Goal: Task Accomplishment & Management: Use online tool/utility

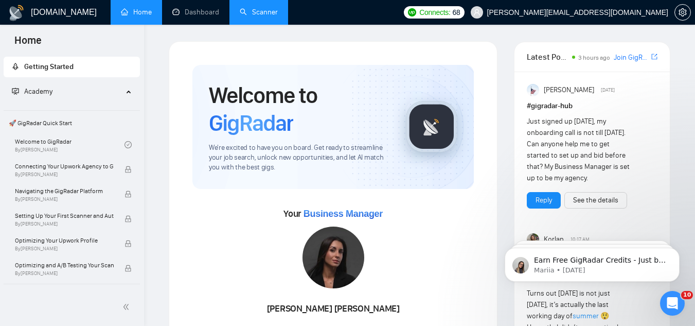
click at [240, 8] on link "Scanner" at bounding box center [259, 12] width 38 height 9
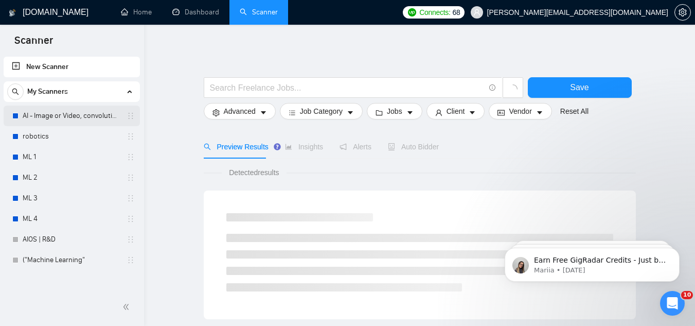
click at [97, 117] on link "AI - Image or Video, convolutional" at bounding box center [72, 115] width 98 height 21
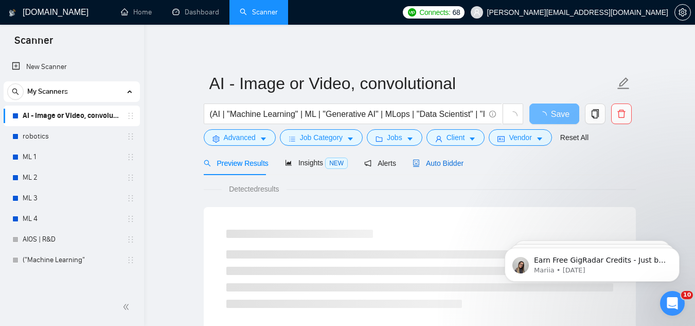
click at [443, 168] on div "Auto Bidder" at bounding box center [438, 162] width 51 height 11
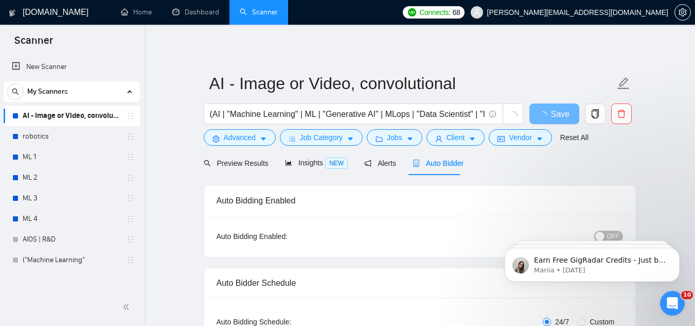
checkbox input "true"
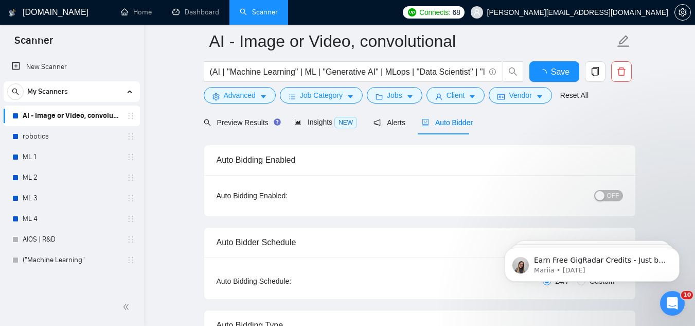
scroll to position [51, 0]
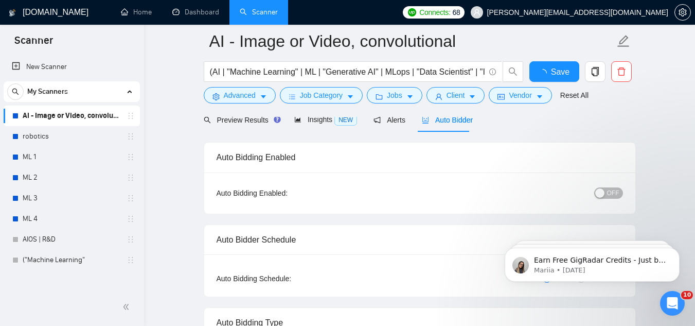
click at [609, 191] on span "OFF" at bounding box center [613, 192] width 12 height 11
click at [566, 73] on div "Reset all filters" at bounding box center [571, 75] width 56 height 17
click at [538, 70] on button "Save" at bounding box center [554, 71] width 50 height 21
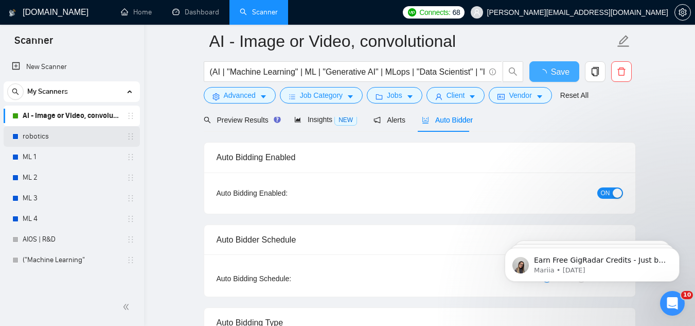
checkbox input "true"
click at [61, 137] on link "robotics" at bounding box center [72, 136] width 98 height 21
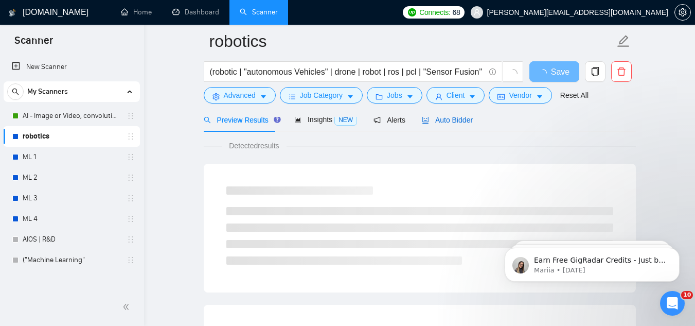
click at [437, 123] on span "Auto Bidder" at bounding box center [447, 120] width 51 height 8
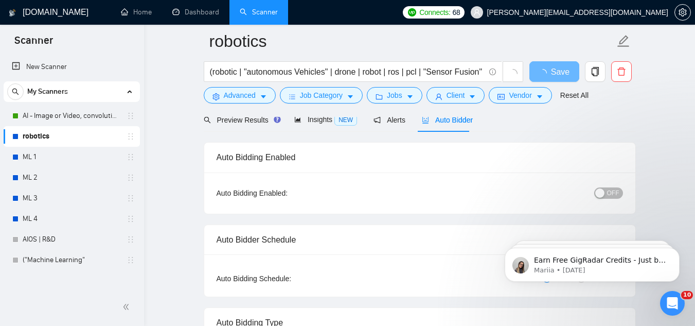
click at [612, 193] on span "OFF" at bounding box center [613, 192] width 12 height 11
click at [539, 75] on button "Save" at bounding box center [554, 71] width 50 height 21
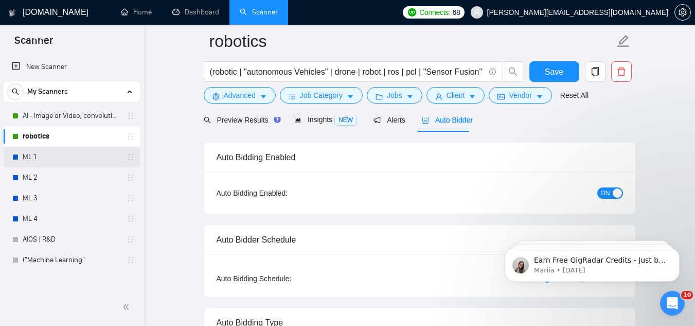
click at [48, 157] on link "ML 1" at bounding box center [72, 157] width 98 height 21
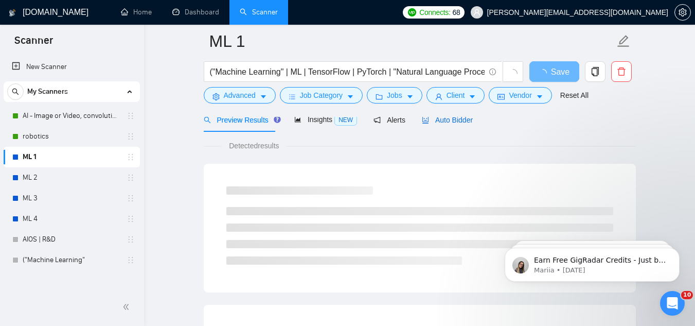
click at [436, 124] on span "Auto Bidder" at bounding box center [447, 120] width 51 height 8
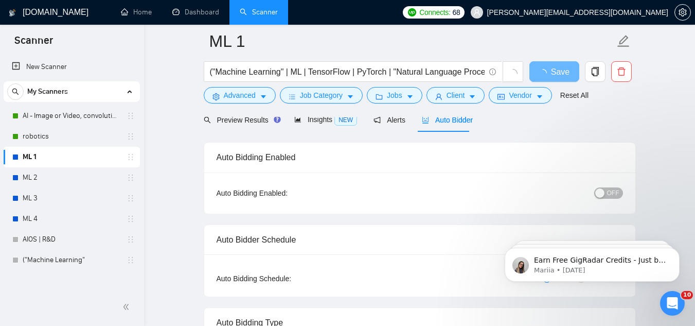
click at [601, 192] on div "button" at bounding box center [599, 192] width 9 height 9
click at [562, 78] on span "Save" at bounding box center [554, 71] width 19 height 13
click at [51, 187] on link "ML 2" at bounding box center [72, 177] width 98 height 21
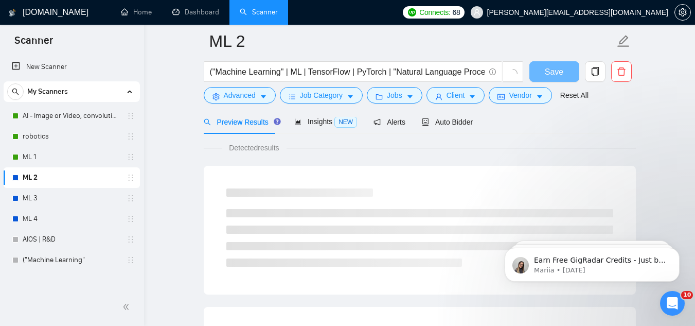
scroll to position [51, 0]
click at [454, 115] on div at bounding box center [420, 113] width 432 height 8
click at [457, 120] on span "Auto Bidder" at bounding box center [447, 120] width 51 height 8
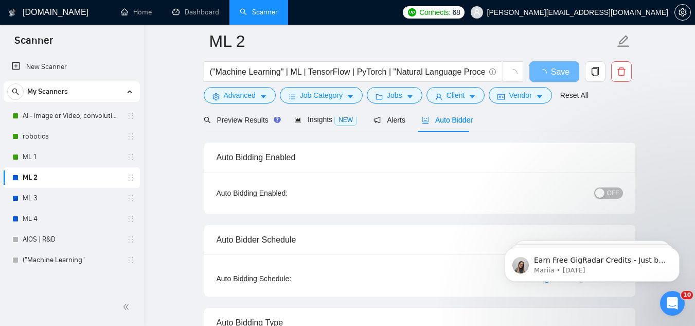
checkbox input "true"
click at [608, 193] on span "OFF" at bounding box center [613, 192] width 12 height 11
click at [544, 67] on span "button" at bounding box center [545, 71] width 12 height 13
click at [554, 75] on span "Save" at bounding box center [554, 71] width 19 height 13
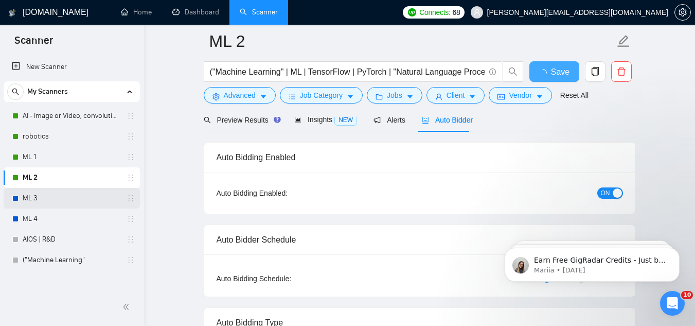
checkbox input "true"
click at [108, 200] on link "ML 3" at bounding box center [72, 198] width 98 height 21
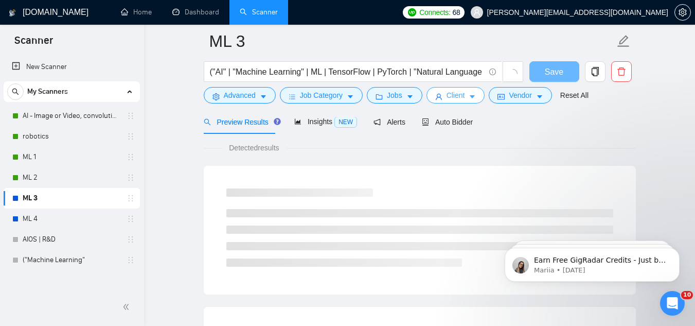
scroll to position [51, 0]
click at [452, 121] on span "Auto Bidder" at bounding box center [447, 120] width 51 height 8
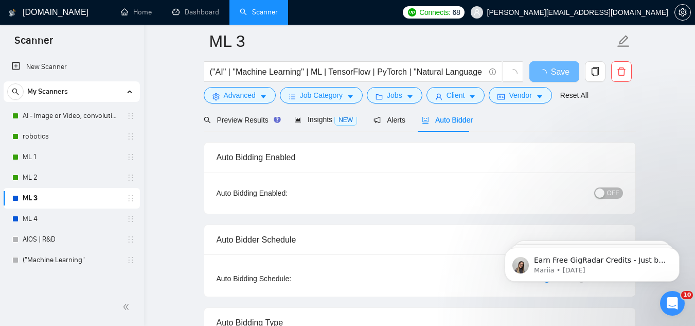
click at [604, 185] on div "OFF" at bounding box center [554, 193] width 135 height 16
click at [605, 188] on div "button" at bounding box center [599, 192] width 9 height 9
click at [562, 73] on span "Save" at bounding box center [554, 71] width 19 height 13
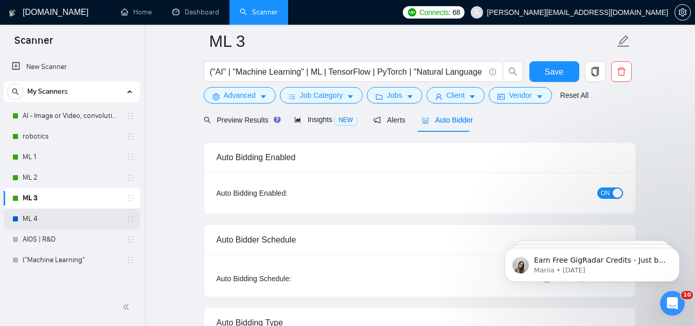
click at [25, 222] on link "ML 4" at bounding box center [72, 218] width 98 height 21
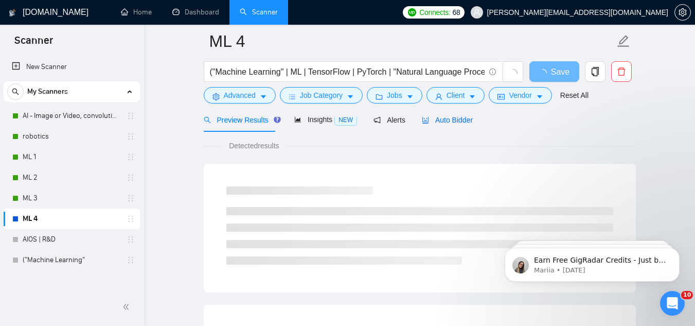
click at [452, 121] on span "Auto Bidder" at bounding box center [447, 120] width 51 height 8
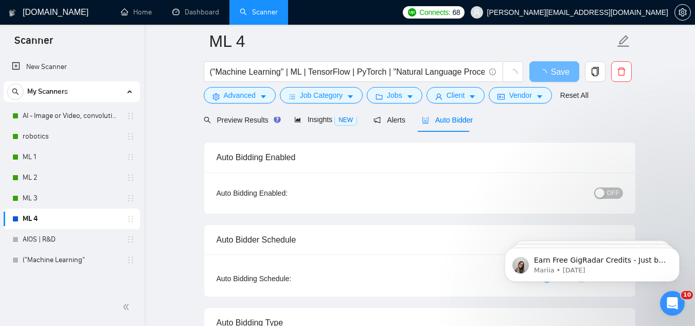
click at [610, 189] on span "OFF" at bounding box center [613, 192] width 12 height 11
drag, startPoint x: 49, startPoint y: 232, endPoint x: 167, endPoint y: 221, distance: 118.8
click at [49, 232] on link "AIOS | R&D" at bounding box center [72, 239] width 98 height 21
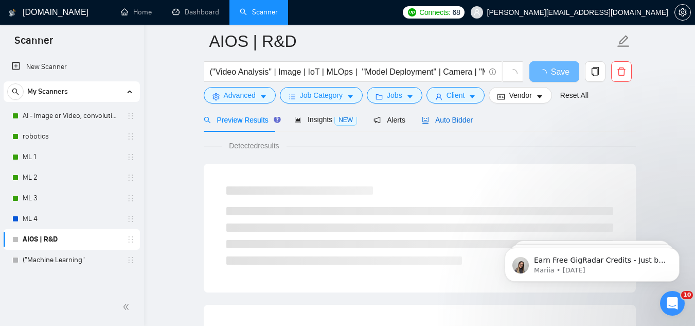
click at [433, 123] on span "Auto Bidder" at bounding box center [447, 120] width 51 height 8
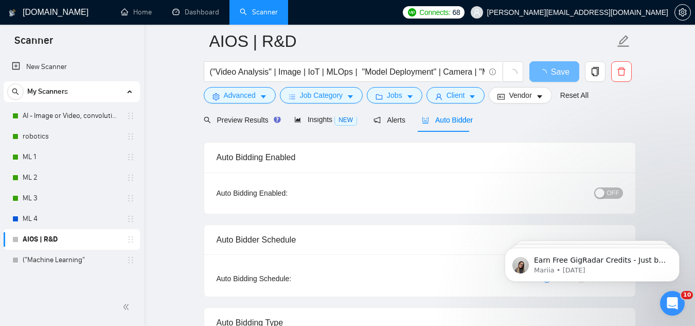
click at [613, 199] on div "OFF" at bounding box center [554, 193] width 135 height 16
click at [613, 193] on span "OFF" at bounding box center [613, 192] width 12 height 11
click at [541, 72] on icon "loading" at bounding box center [542, 72] width 11 height 11
click at [665, 310] on div "Open Intercom Messenger" at bounding box center [671, 302] width 34 height 34
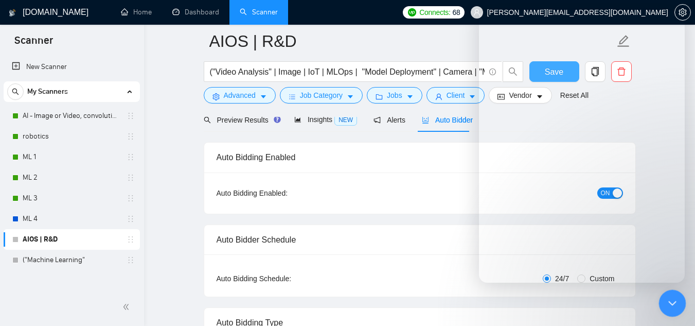
click at [671, 296] on icon "Close Intercom Messenger" at bounding box center [671, 301] width 12 height 12
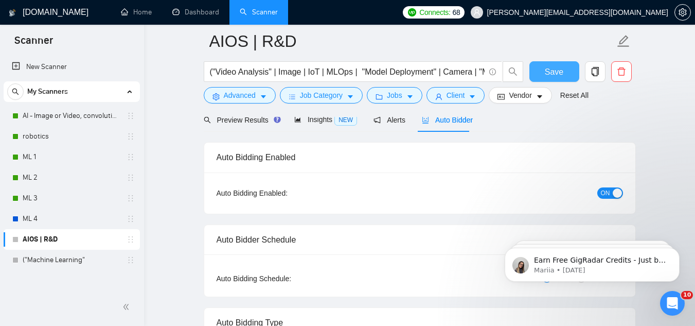
click at [555, 70] on span "Save" at bounding box center [554, 71] width 19 height 13
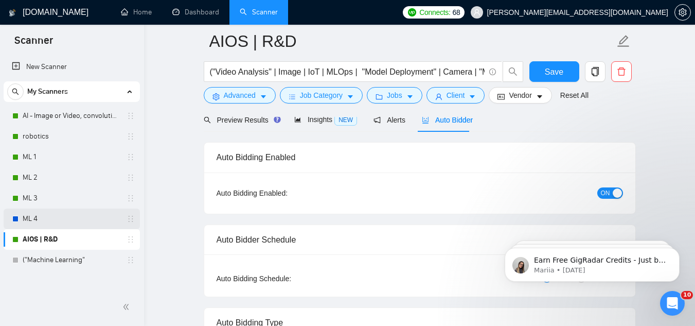
click at [56, 219] on link "ML 4" at bounding box center [72, 218] width 98 height 21
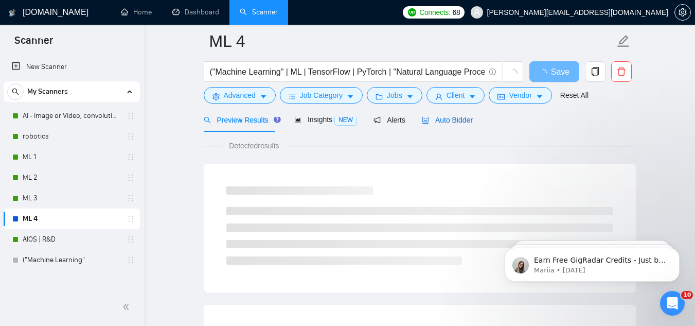
click at [468, 117] on span "Auto Bidder" at bounding box center [447, 120] width 51 height 8
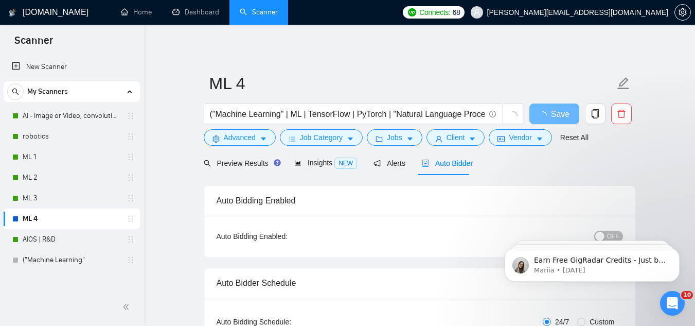
click at [603, 228] on html "Earn Free GigRadar Credits - Just by Sharing Your Story! 💬 Want more credits fo…" at bounding box center [592, 262] width 206 height 72
click at [604, 236] on body "Earn Free GigRadar Credits - Just by Sharing Your Story! 💬 Want more credits fo…" at bounding box center [592, 262] width 198 height 64
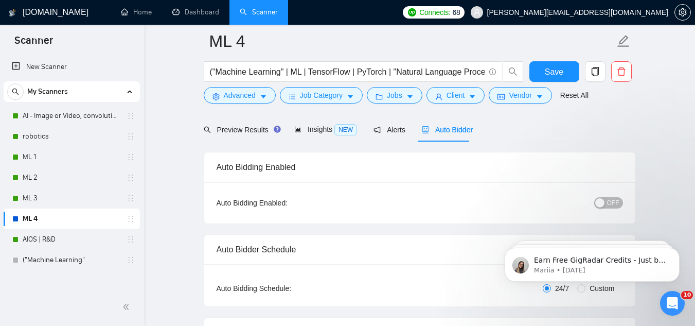
scroll to position [51, 0]
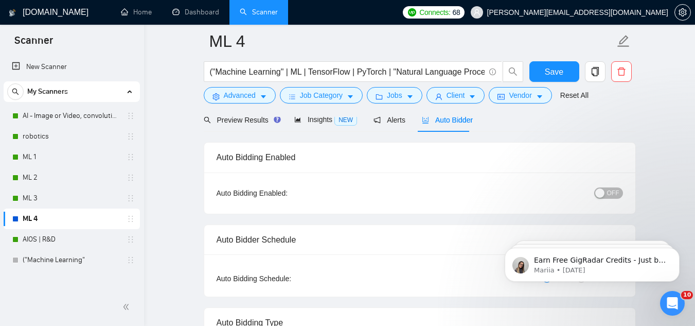
click at [609, 187] on div "OFF" at bounding box center [554, 193] width 135 height 12
click at [609, 191] on span "OFF" at bounding box center [613, 192] width 12 height 11
click at [548, 70] on span "Save" at bounding box center [554, 71] width 19 height 13
